Goal: Information Seeking & Learning: Understand process/instructions

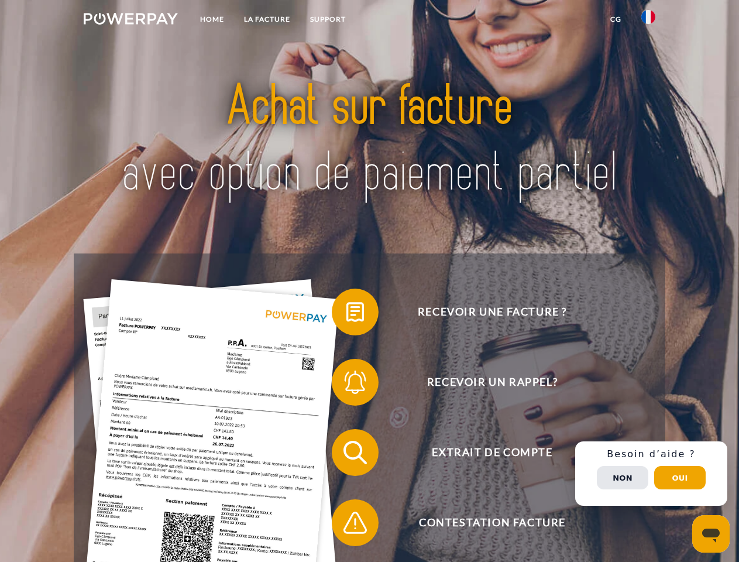
click at [131, 20] on img at bounding box center [131, 19] width 94 height 12
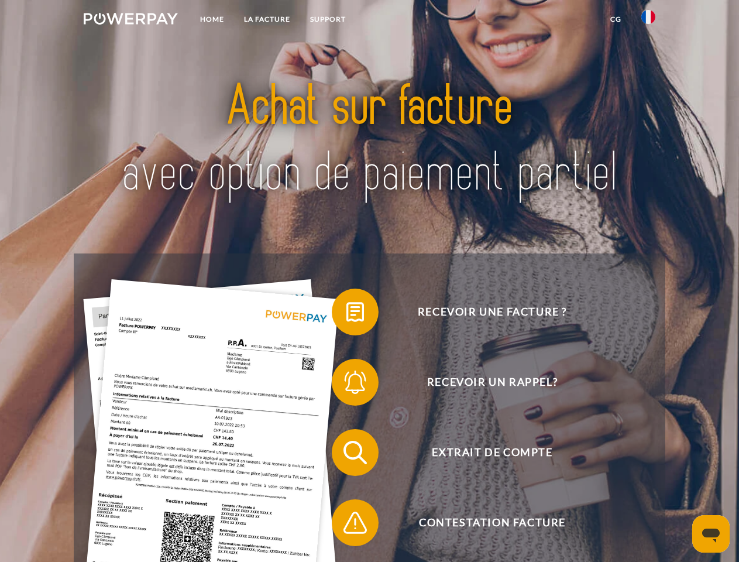
click at [648, 20] on img at bounding box center [648, 17] width 14 height 14
click at [616, 19] on link "CG" at bounding box center [615, 19] width 31 height 21
click at [346, 314] on span at bounding box center [337, 312] width 59 height 59
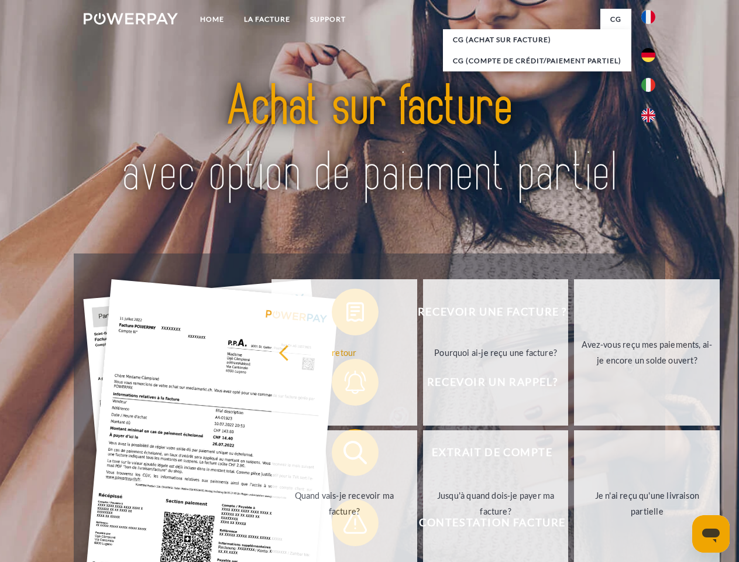
click at [346, 385] on div "Recevoir une facture ? Recevoir un rappel? Extrait de compte retour" at bounding box center [369, 487] width 591 height 468
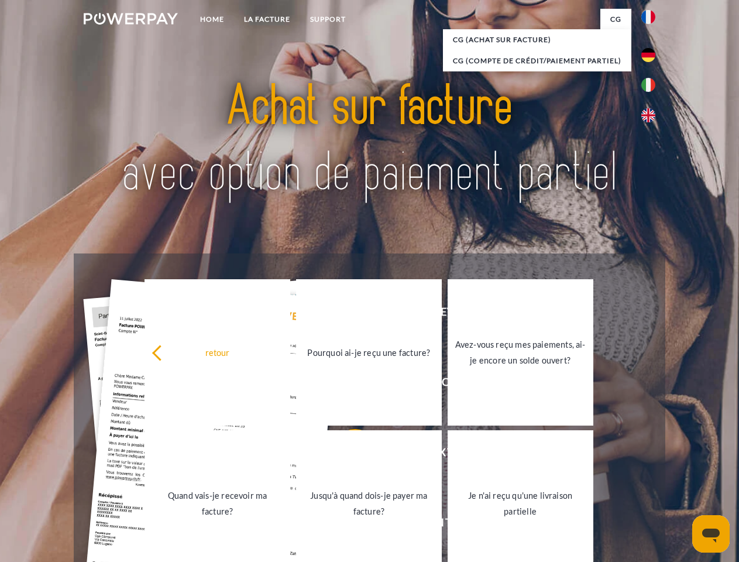
click at [346, 455] on link "Jusqu'à quand dois-je payer ma facture?" at bounding box center [369, 503] width 146 height 146
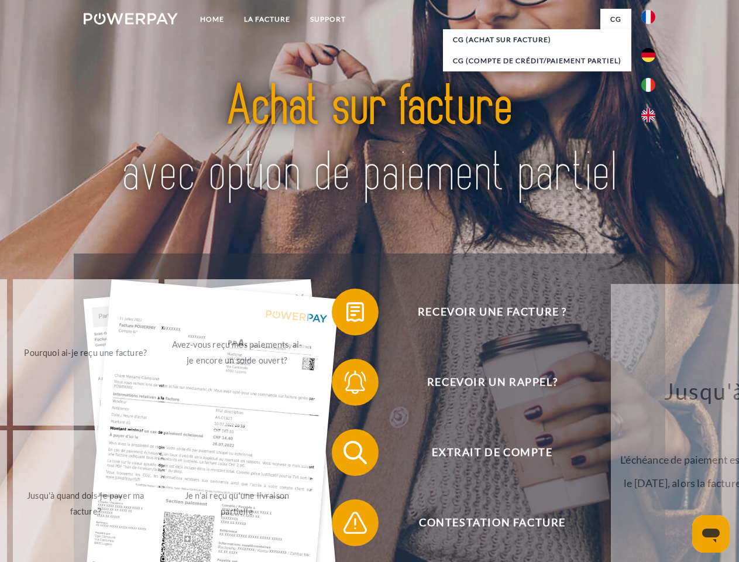
click at [346, 525] on span at bounding box center [337, 522] width 59 height 59
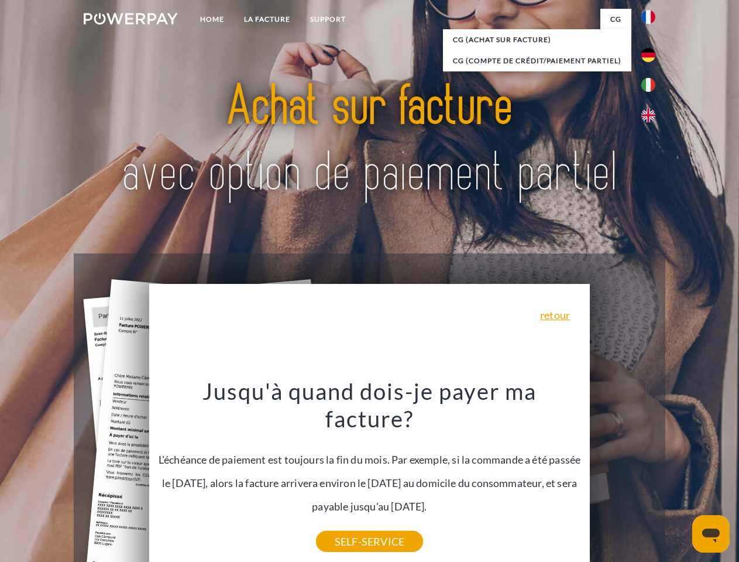
click at [651, 473] on div "Recevoir une facture ? Recevoir un rappel? Extrait de compte retour" at bounding box center [369, 487] width 591 height 468
click at [623, 476] on span "Extrait de compte" at bounding box center [492, 452] width 287 height 47
click at [680, 478] on header "Home LA FACTURE Support" at bounding box center [369, 404] width 739 height 808
